Goal: Obtain resource: Download file/media

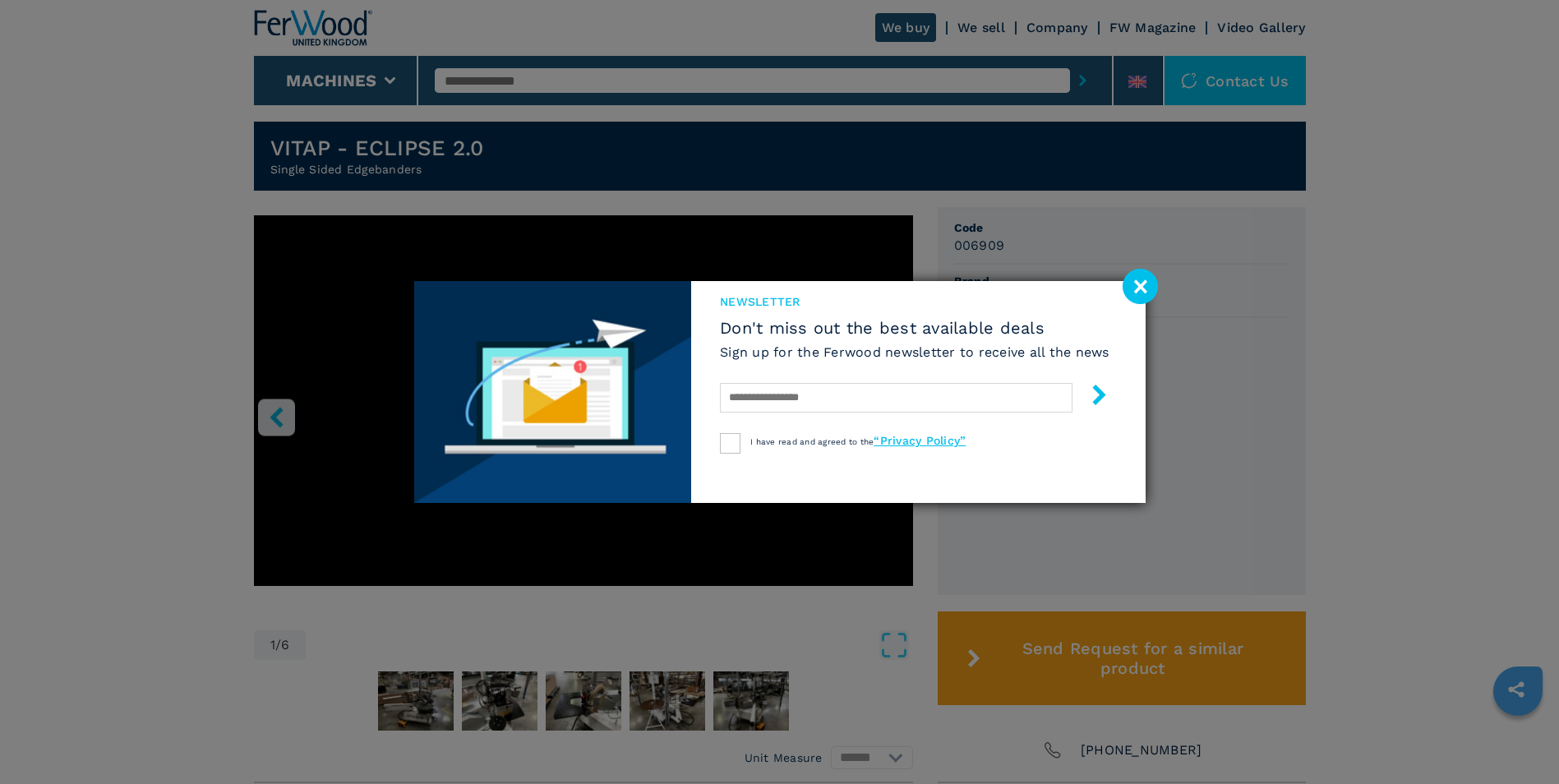
click at [1143, 288] on image at bounding box center [1139, 285] width 35 height 35
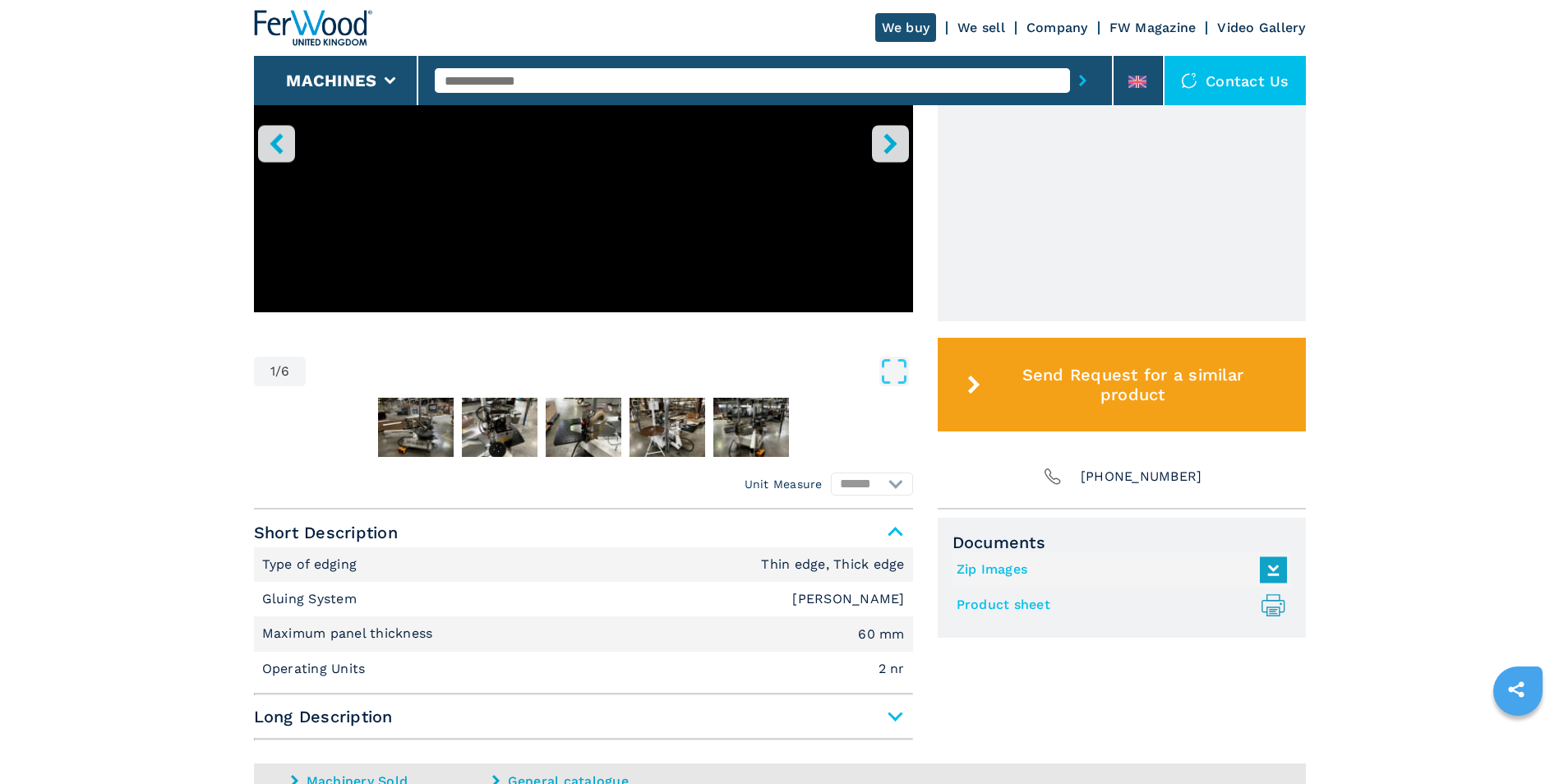
scroll to position [739, 0]
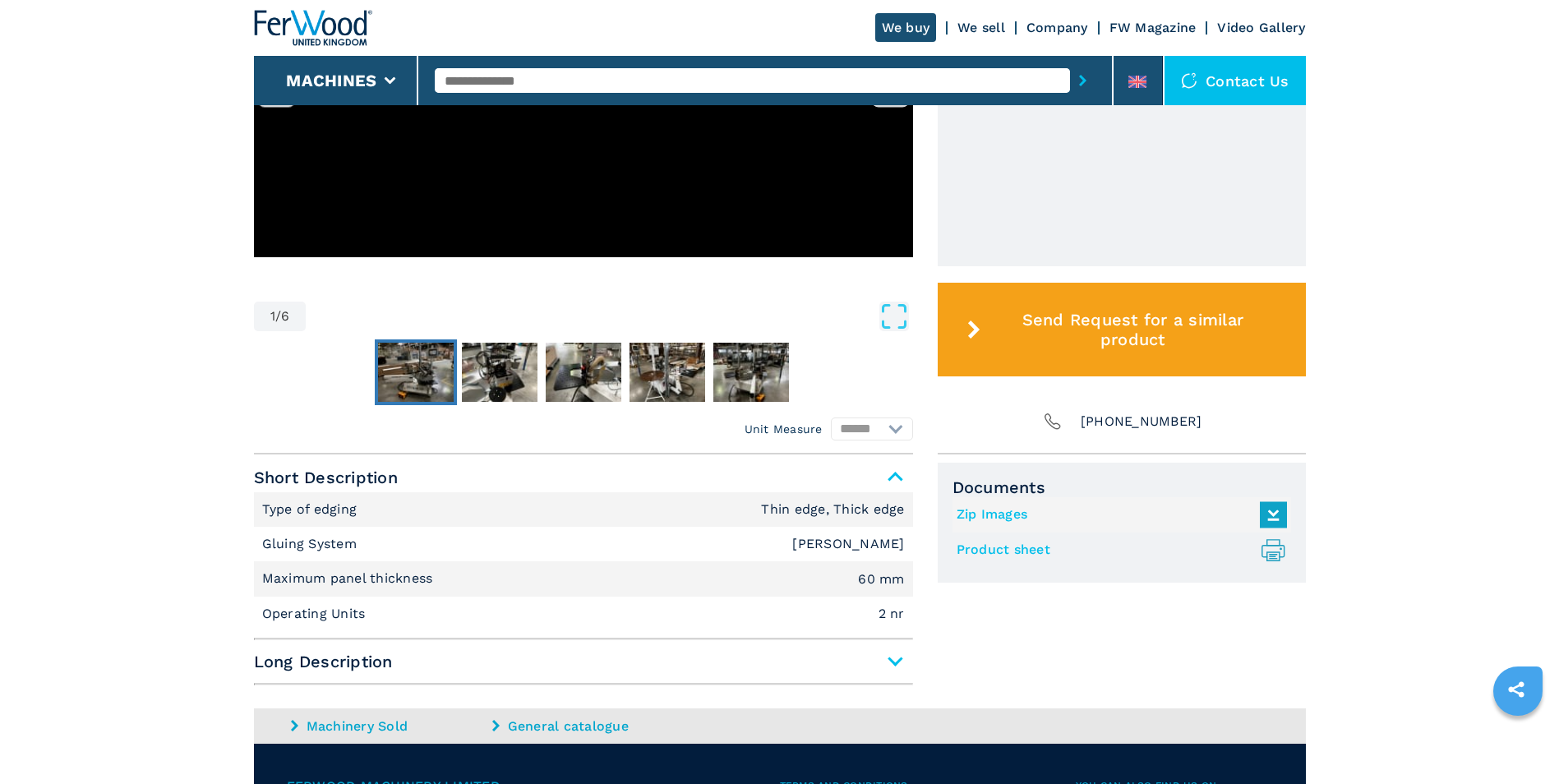
click at [421, 361] on img "Go to Slide 2" at bounding box center [415, 372] width 75 height 59
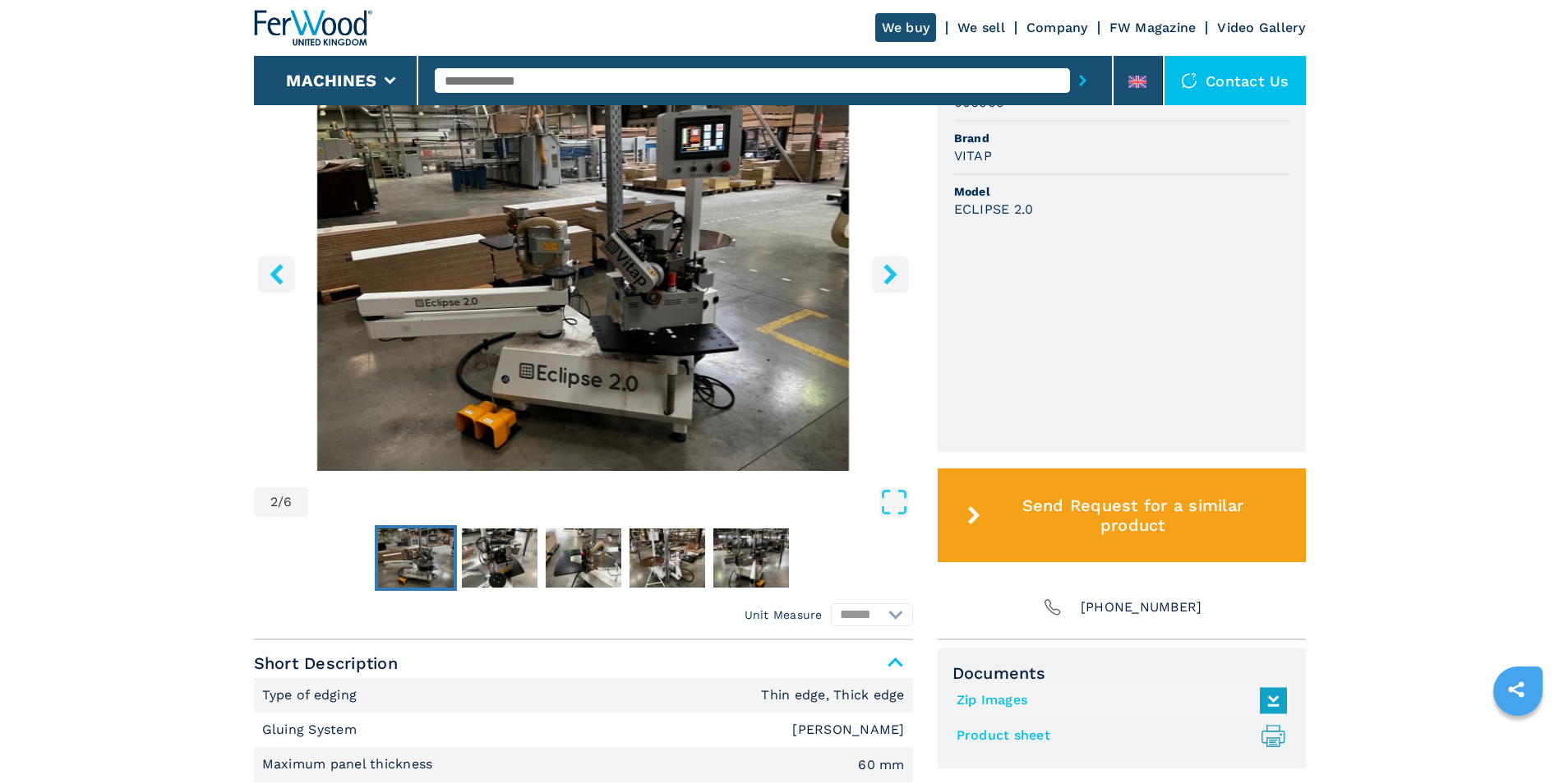
scroll to position [493, 0]
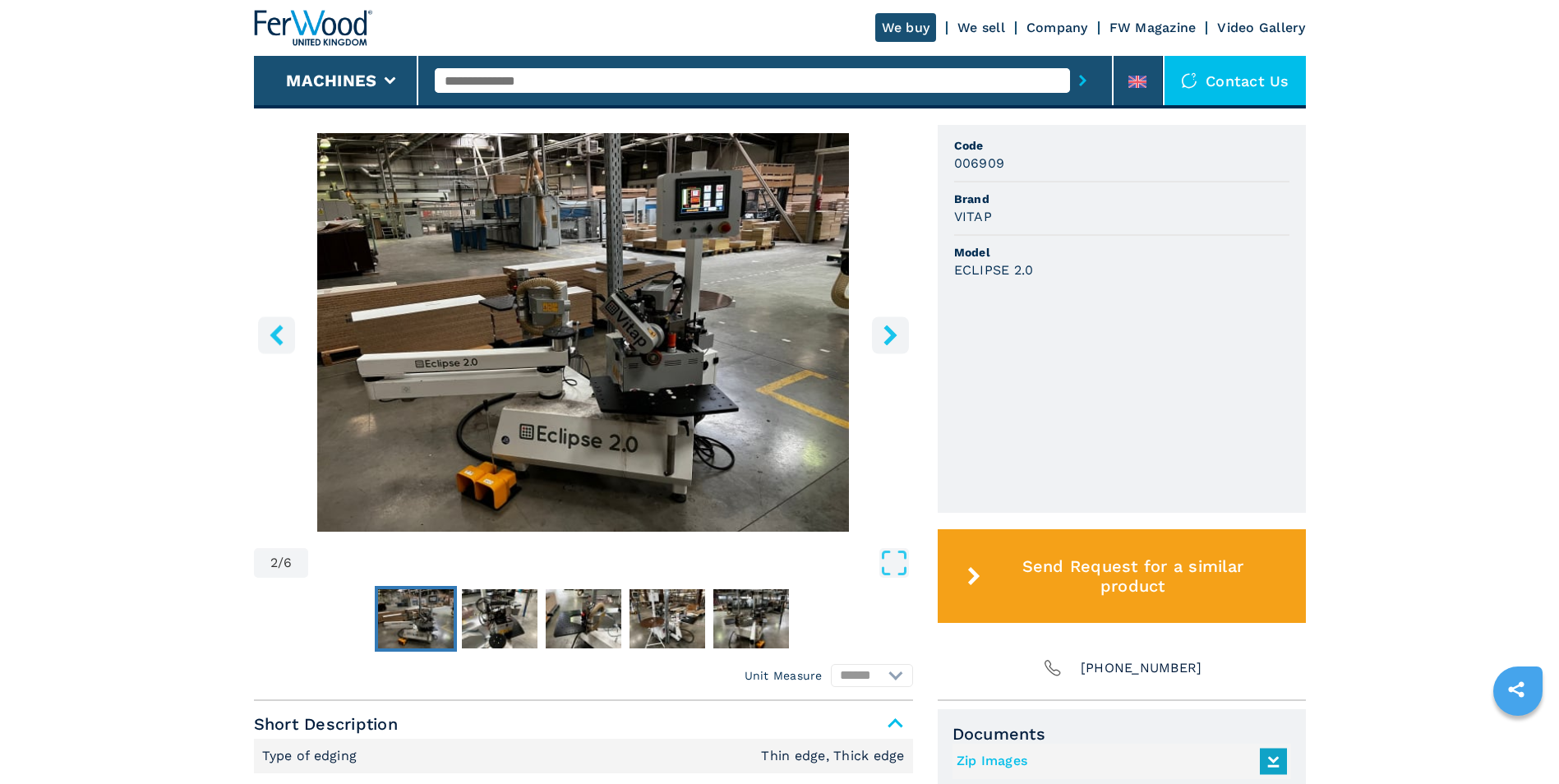
click at [901, 329] on button "right-button" at bounding box center [890, 334] width 37 height 37
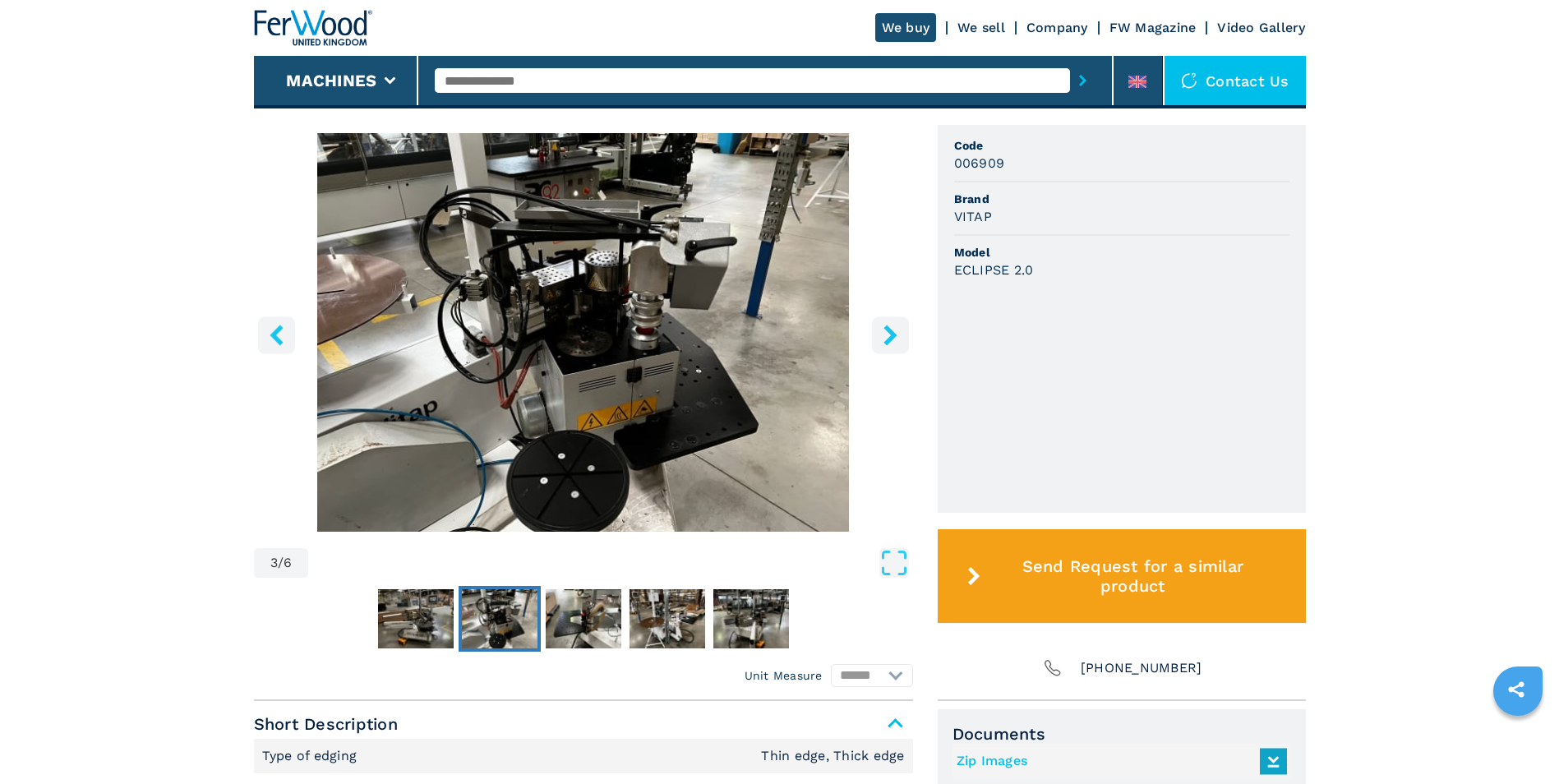
click at [901, 329] on button "right-button" at bounding box center [890, 334] width 37 height 37
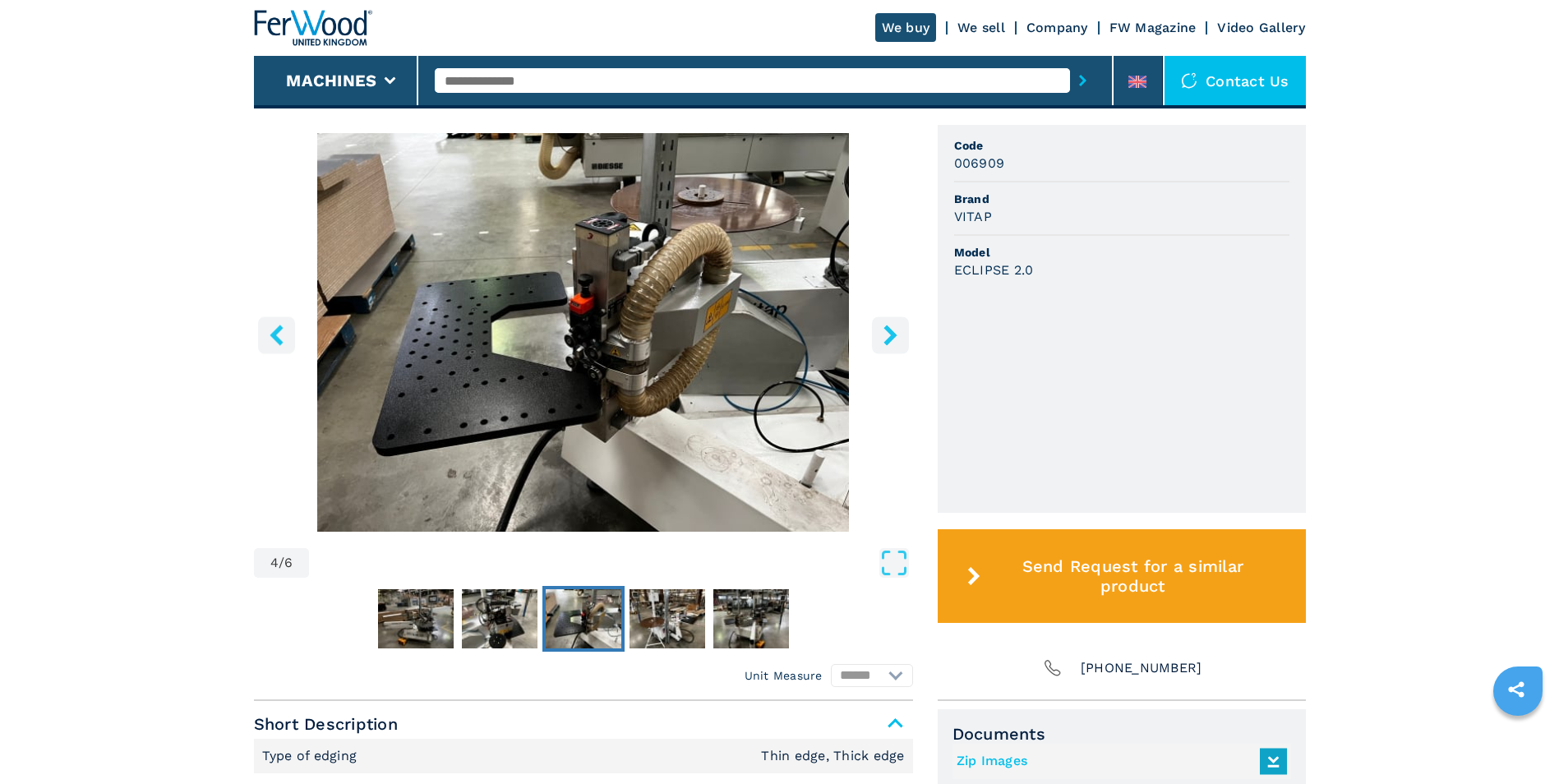
click at [901, 329] on button "right-button" at bounding box center [890, 334] width 37 height 37
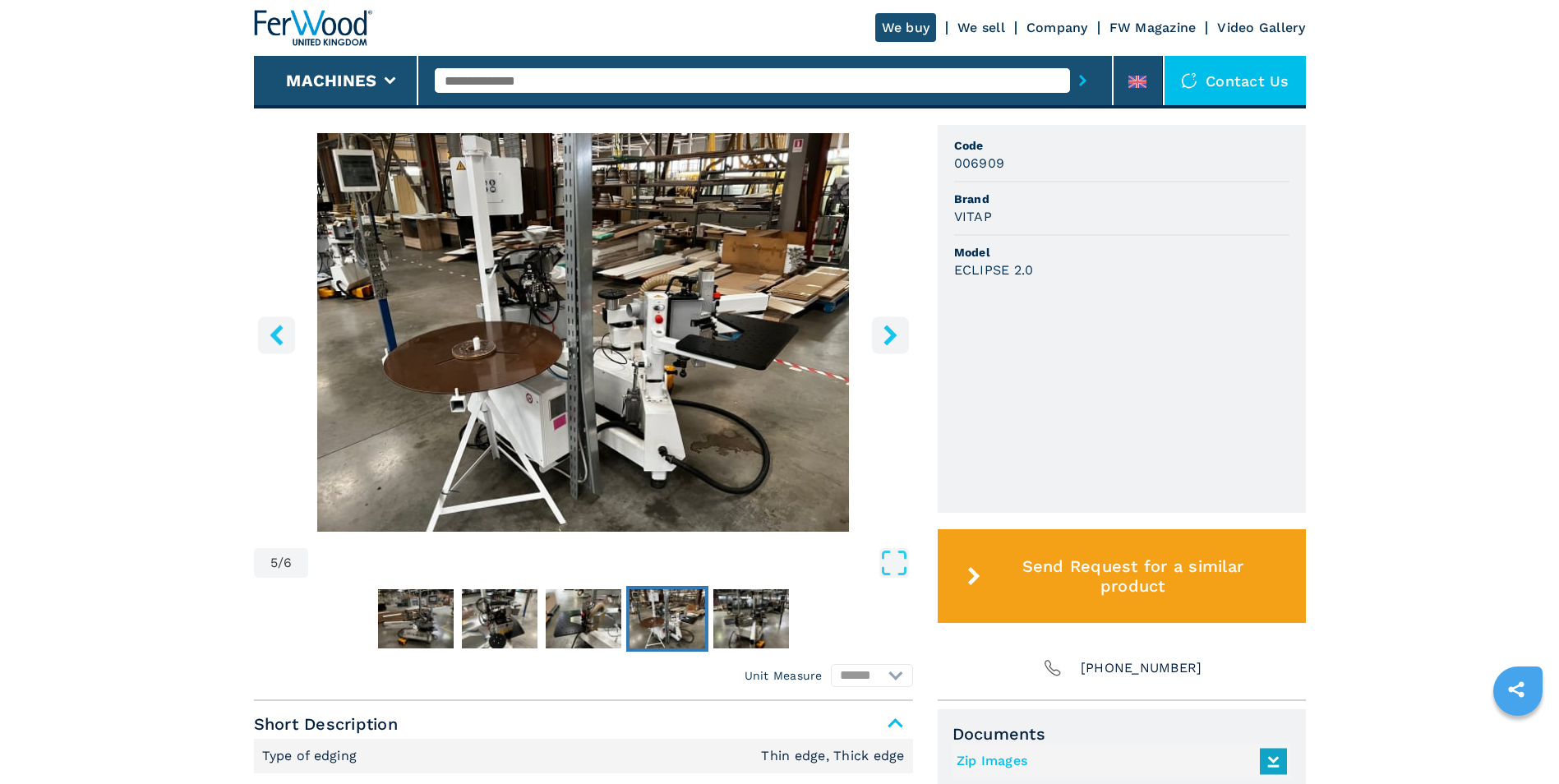
click at [899, 325] on icon "right-button" at bounding box center [891, 335] width 21 height 21
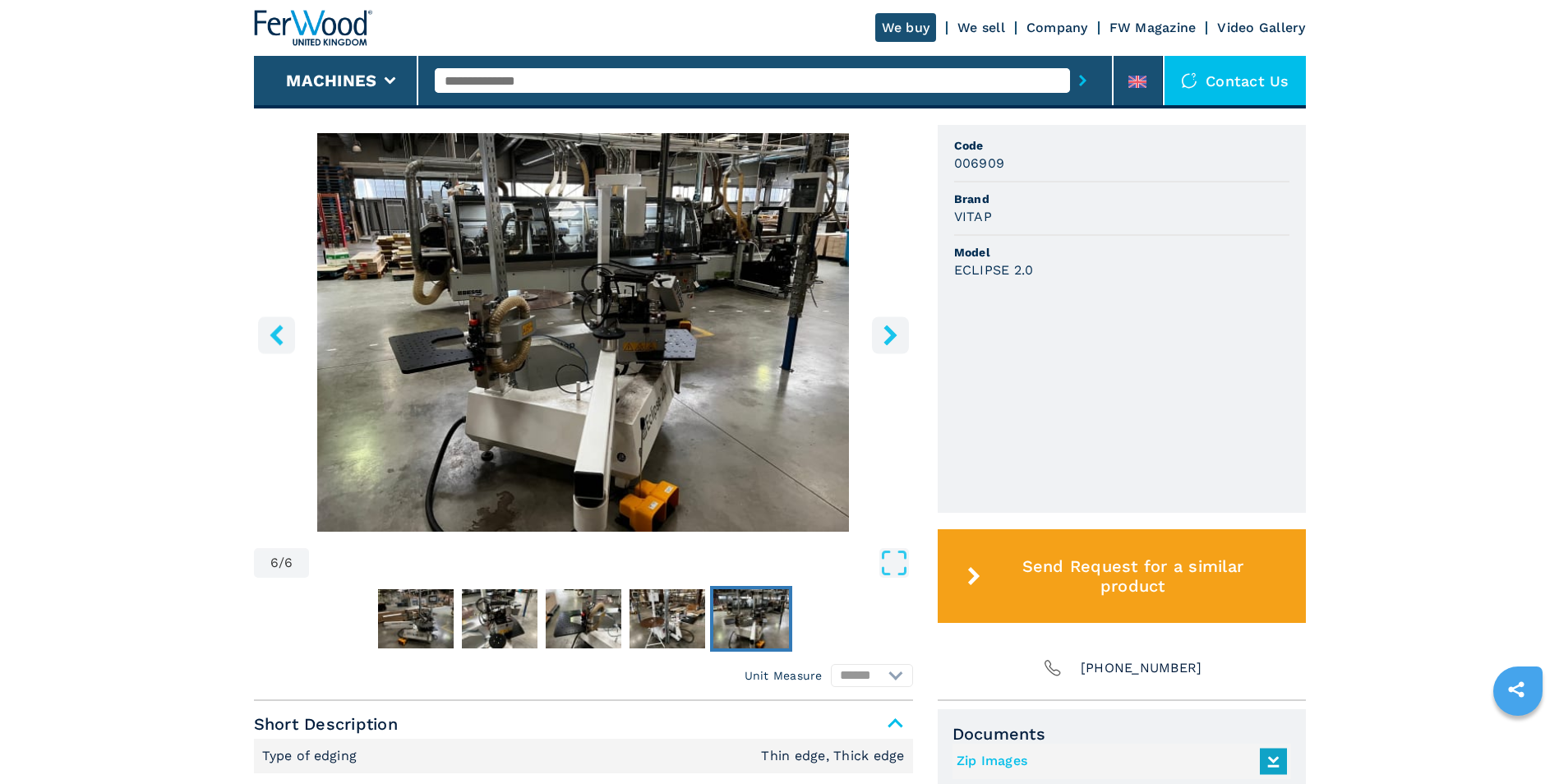
click at [899, 325] on icon "right-button" at bounding box center [891, 335] width 21 height 21
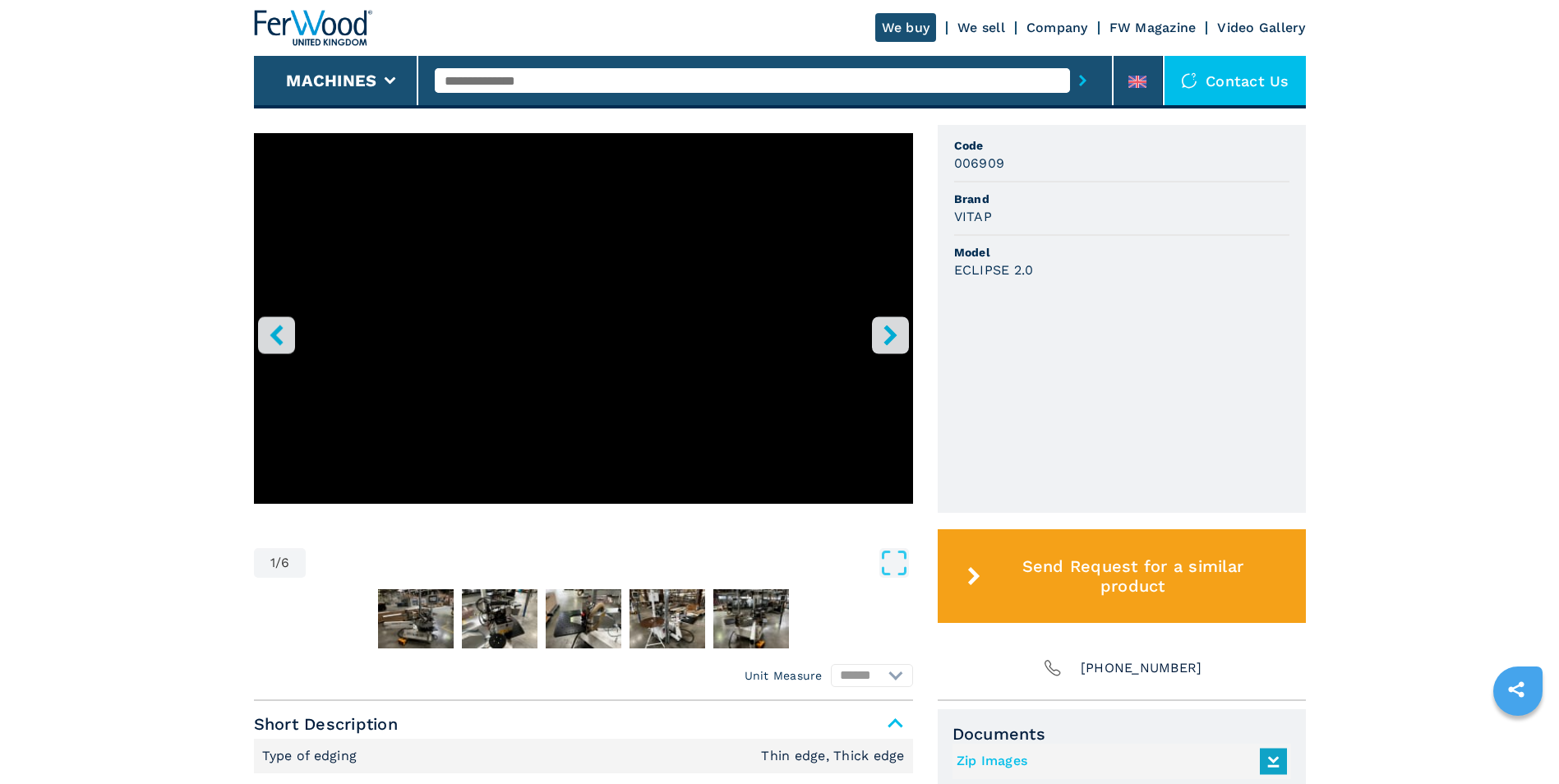
click at [889, 333] on icon "right-button" at bounding box center [890, 335] width 13 height 21
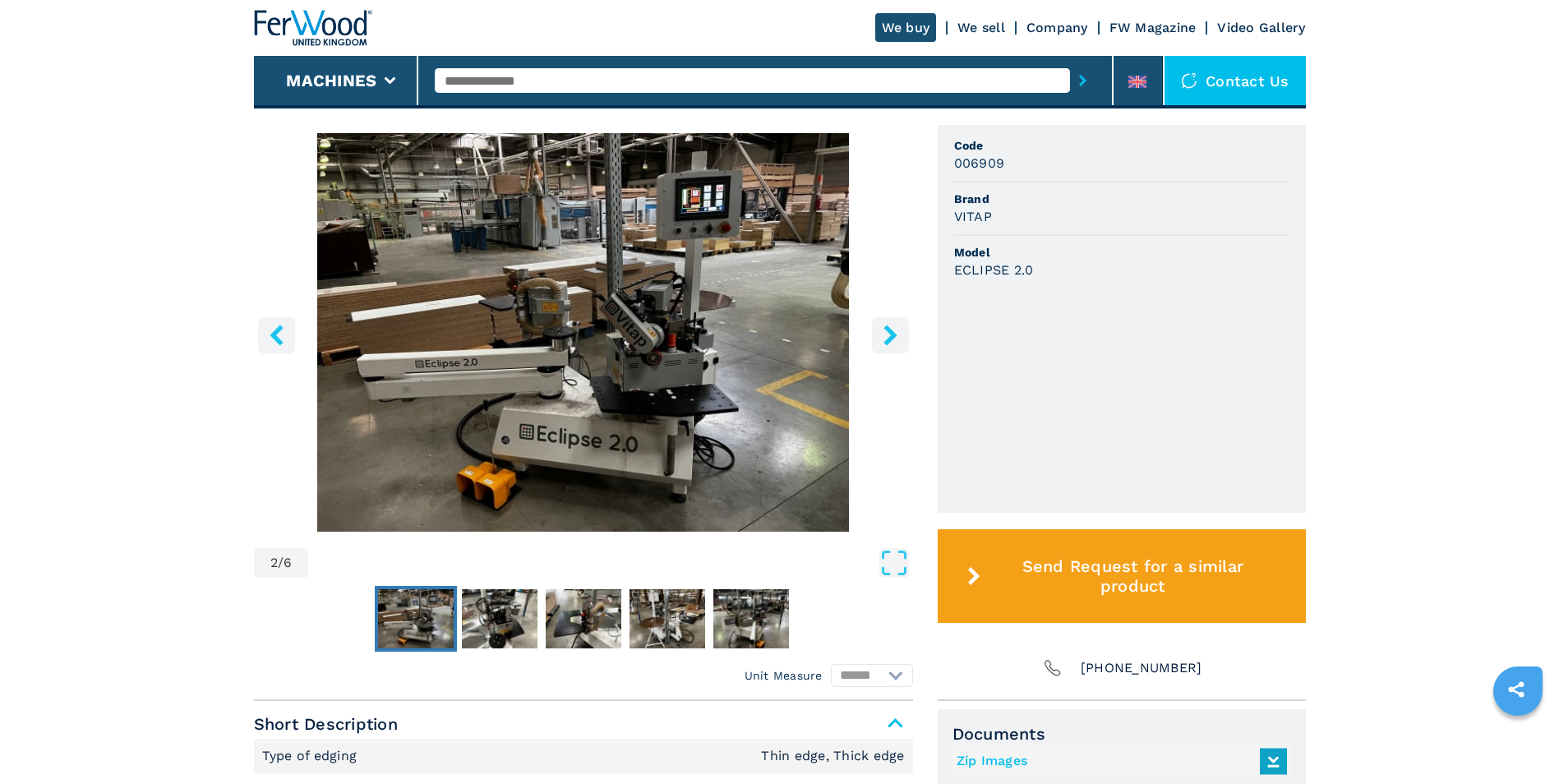
click at [885, 336] on icon "right-button" at bounding box center [891, 335] width 21 height 21
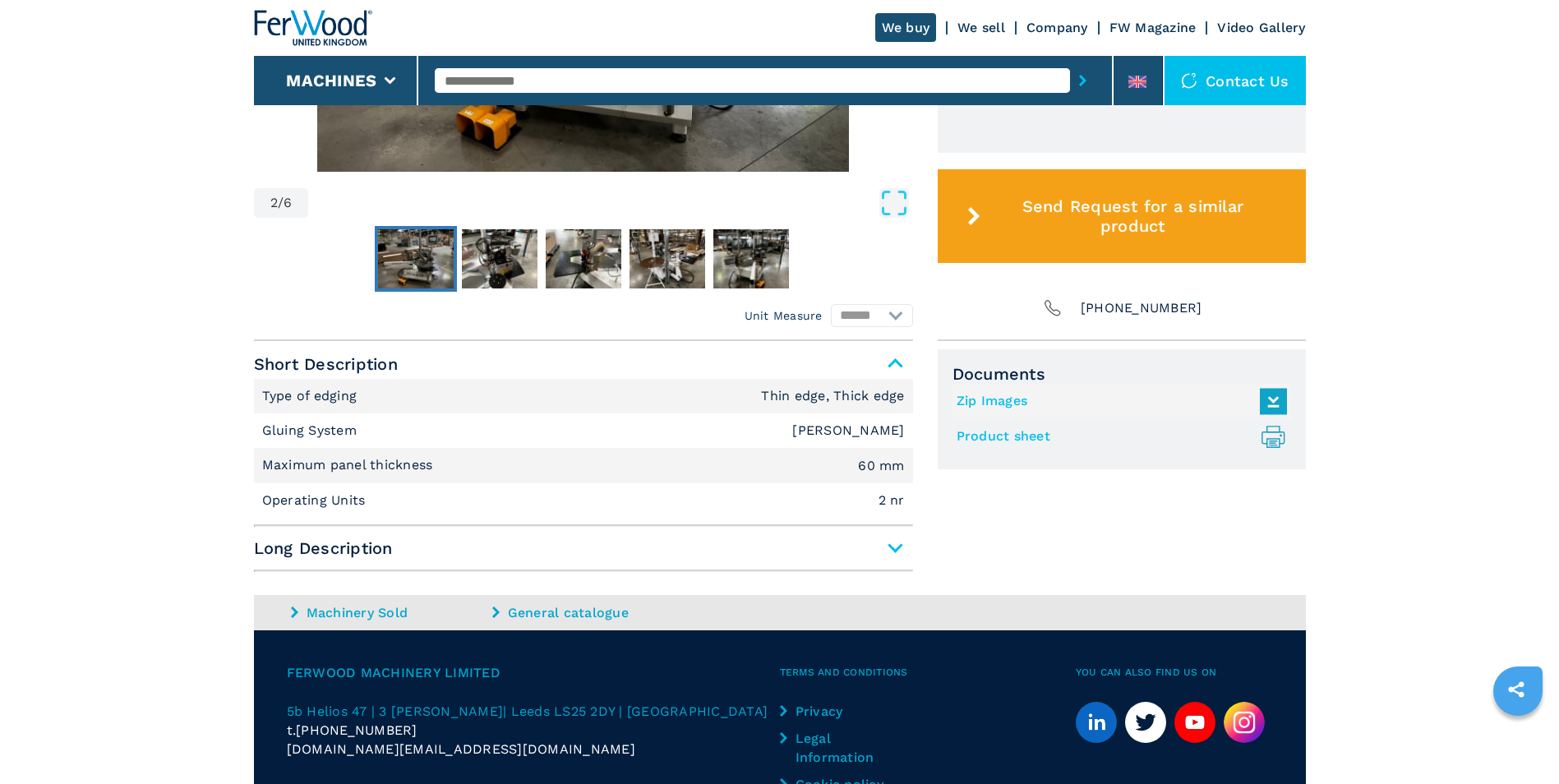
scroll to position [904, 0]
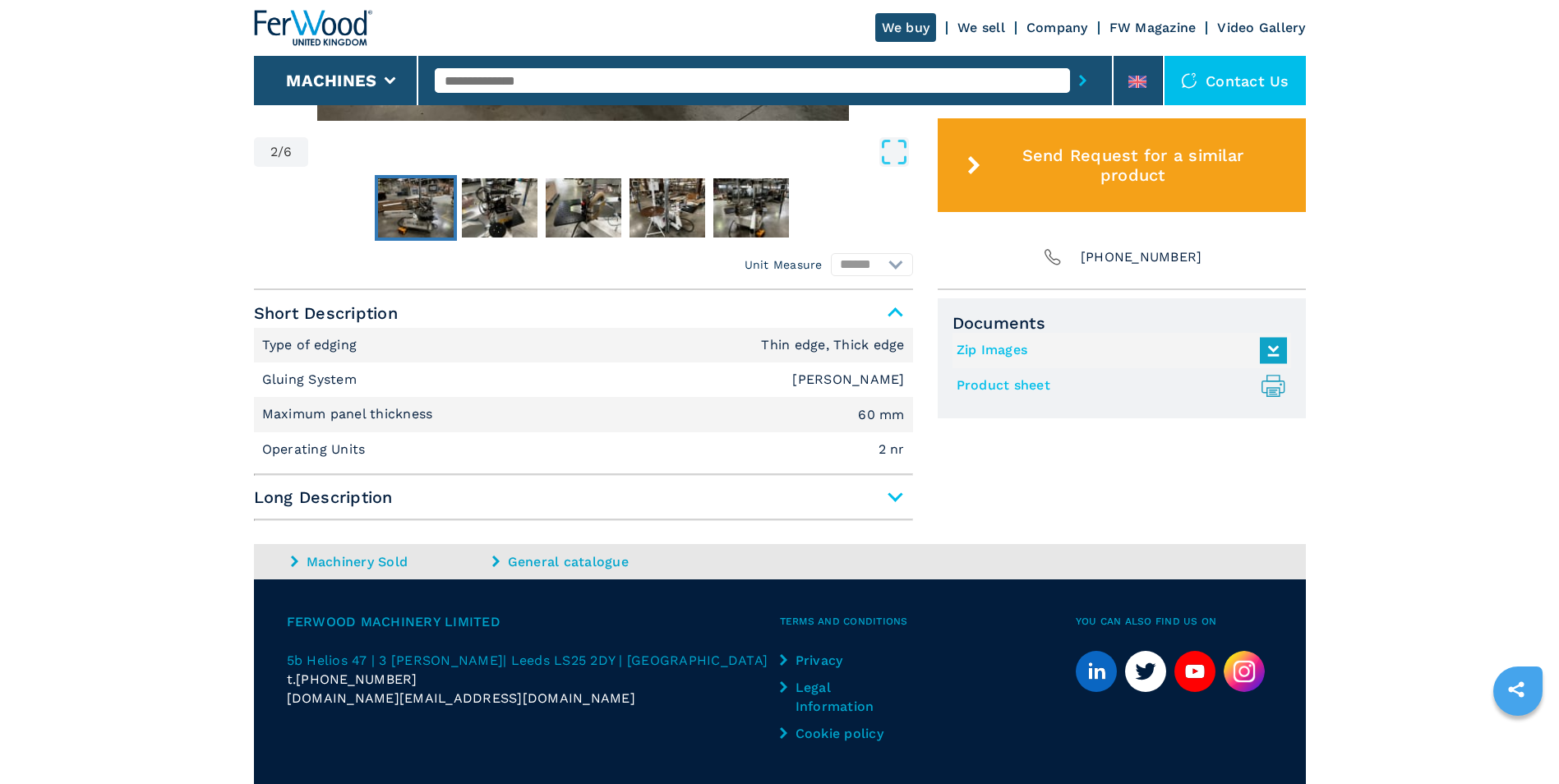
click at [1016, 387] on link "Product sheet .prefix__st0{stroke-linecap:round;stroke-linejoin:round}.prefix__…" at bounding box center [1117, 385] width 322 height 27
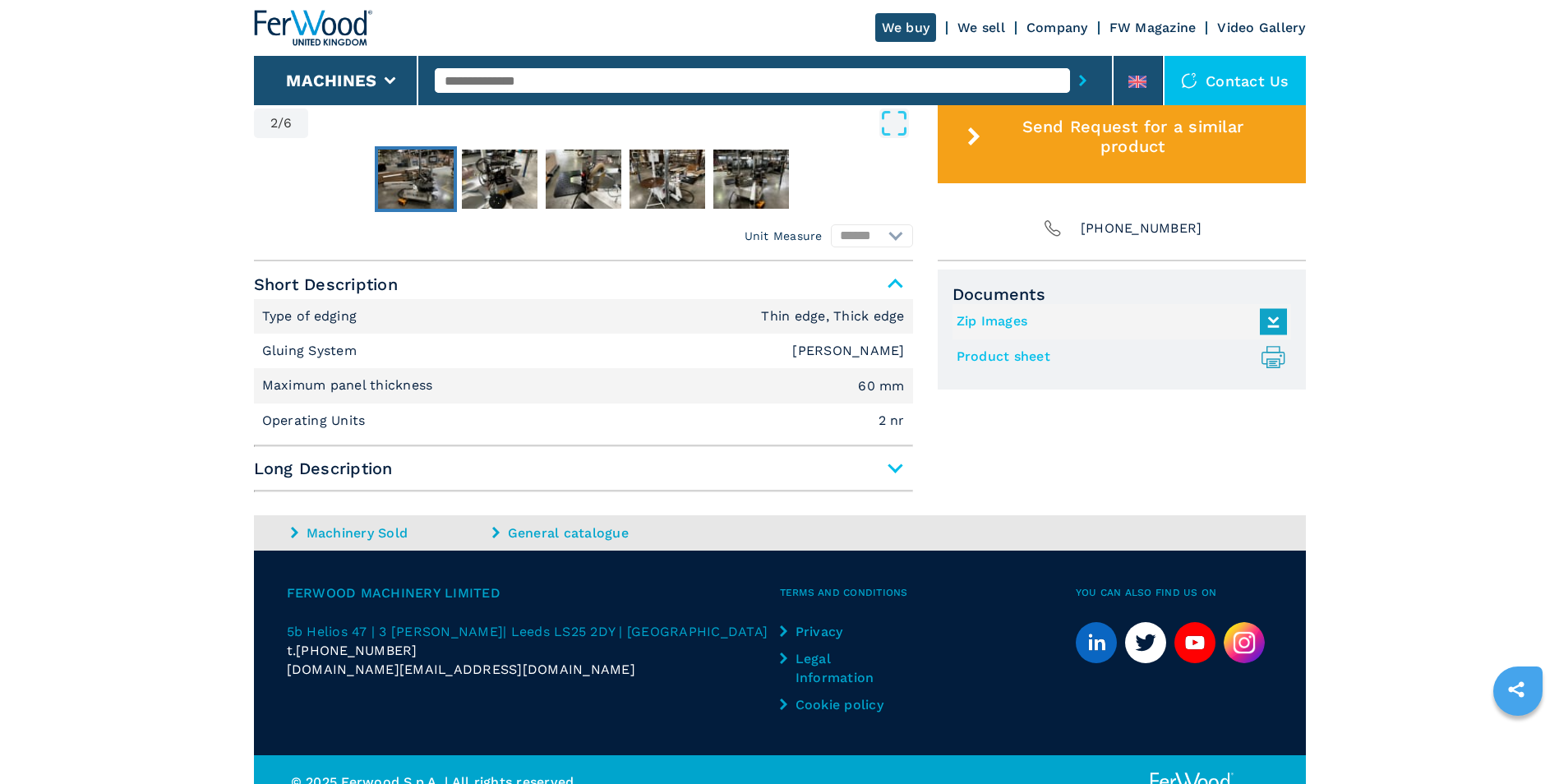
scroll to position [957, 0]
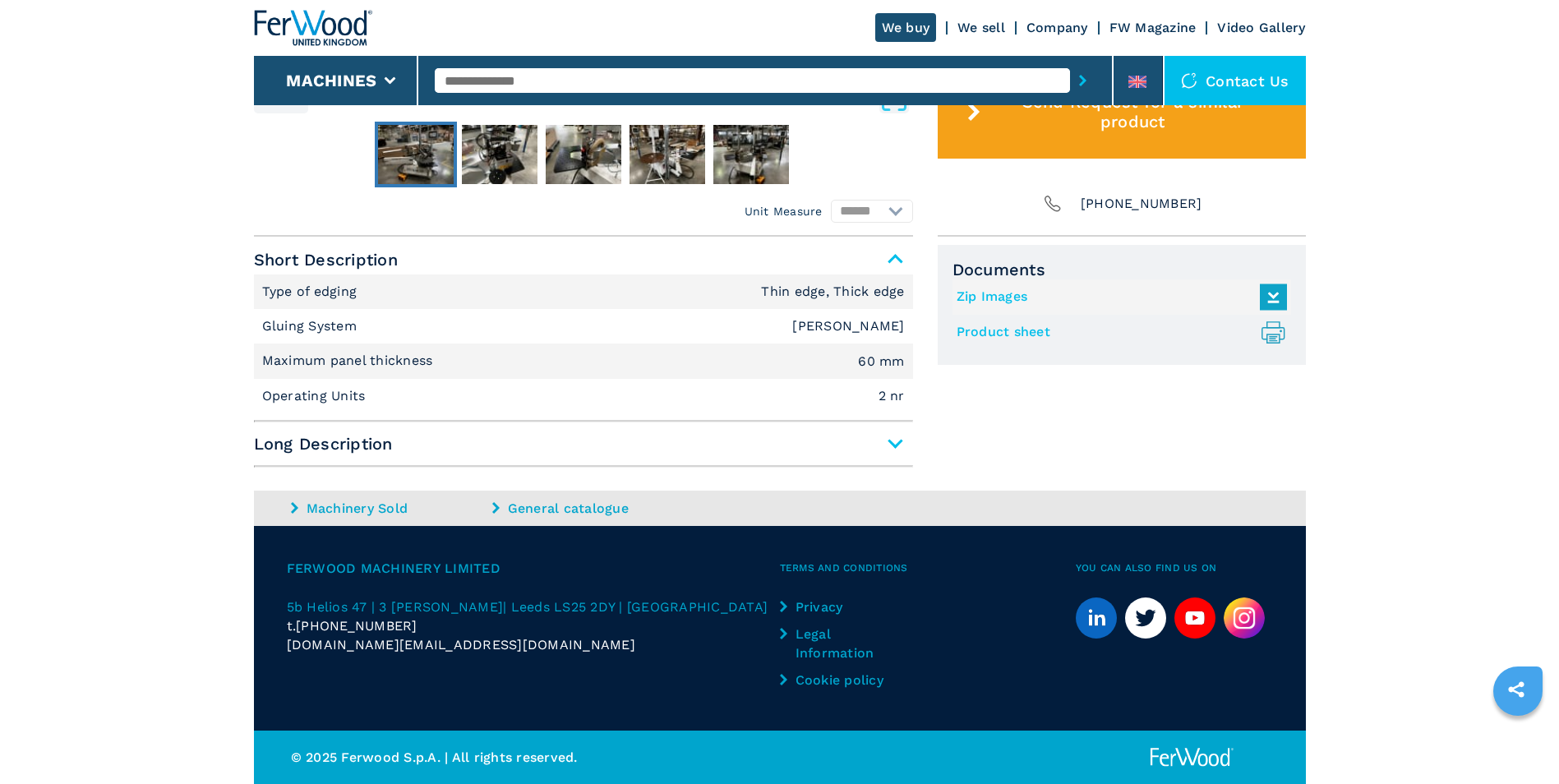
click at [506, 428] on div "Short Description Type of edging Thin edge, Thick edge Gluing System EVA Hotmel…" at bounding box center [583, 356] width 659 height 224
click at [899, 441] on span "Long Description" at bounding box center [583, 443] width 659 height 29
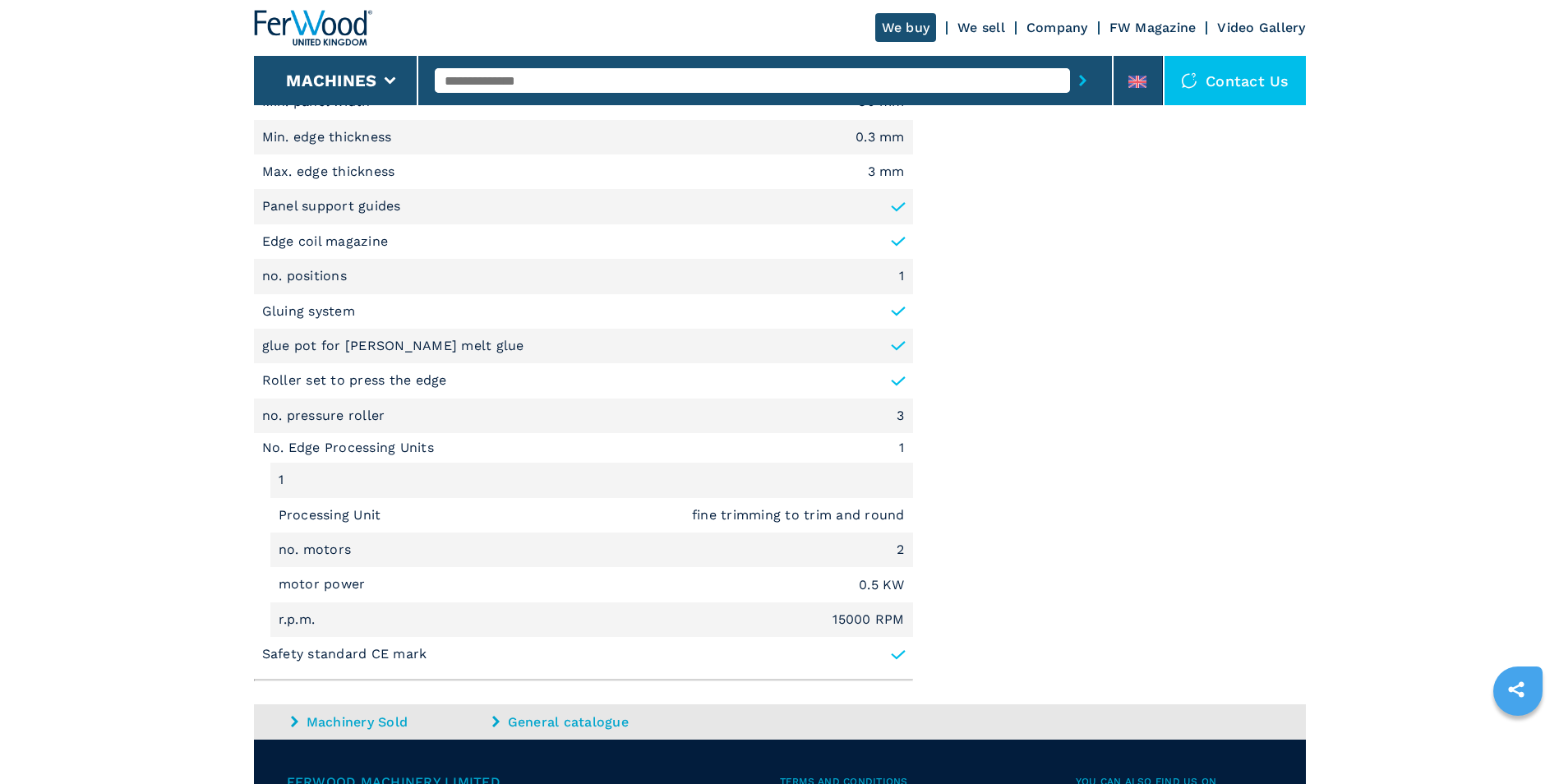
scroll to position [1532, 0]
